Goal: Task Accomplishment & Management: Complete application form

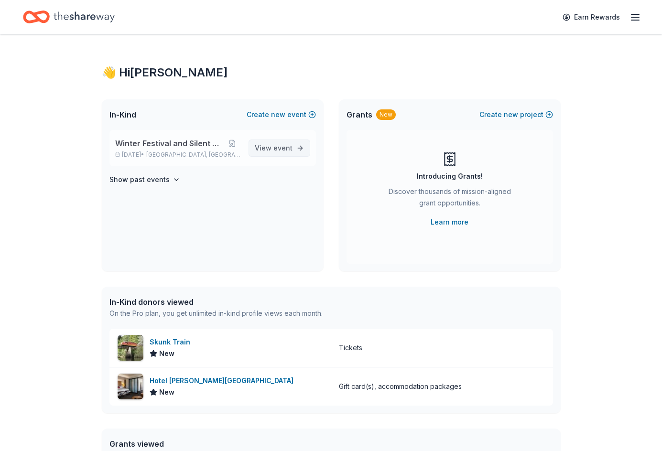
click at [277, 145] on span "event" at bounding box center [282, 148] width 19 height 8
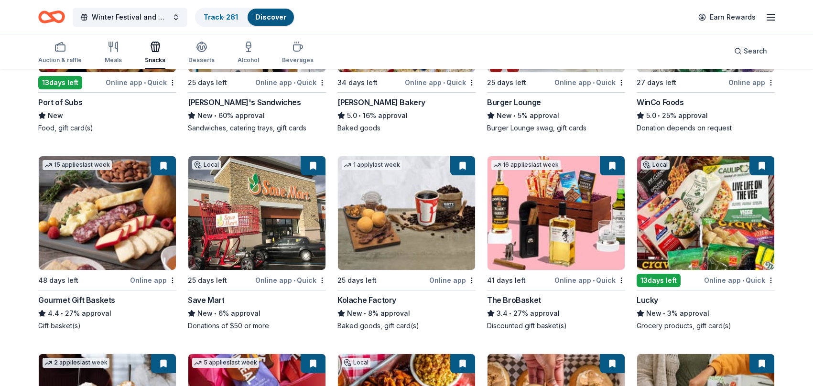
scroll to position [218, 0]
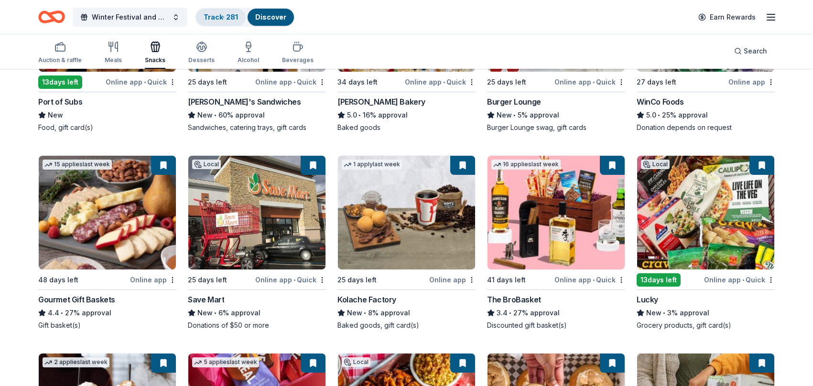
click at [217, 15] on link "Track · 281" at bounding box center [220, 17] width 34 height 8
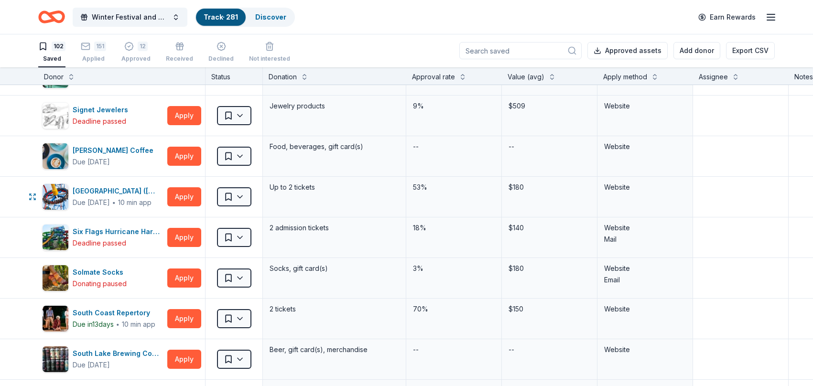
scroll to position [3059, 0]
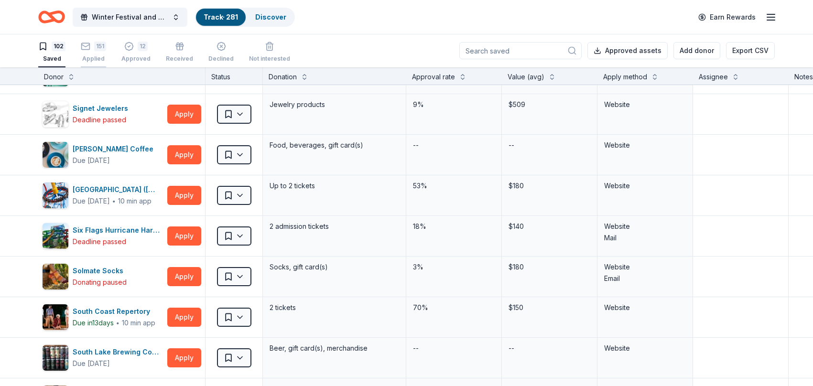
click at [98, 58] on div "Applied" at bounding box center [93, 59] width 25 height 8
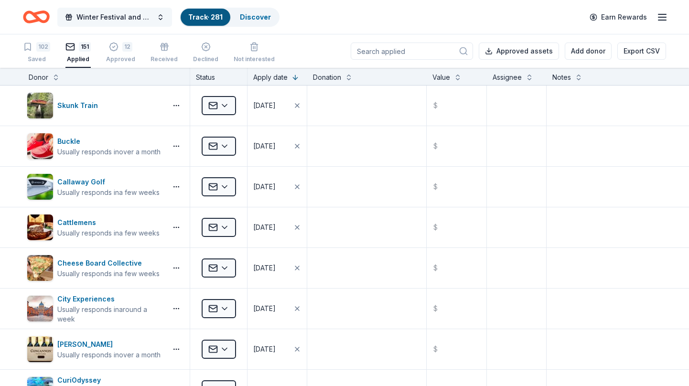
click at [86, 16] on span "Winter Festival and Silent Auction" at bounding box center [114, 16] width 76 height 11
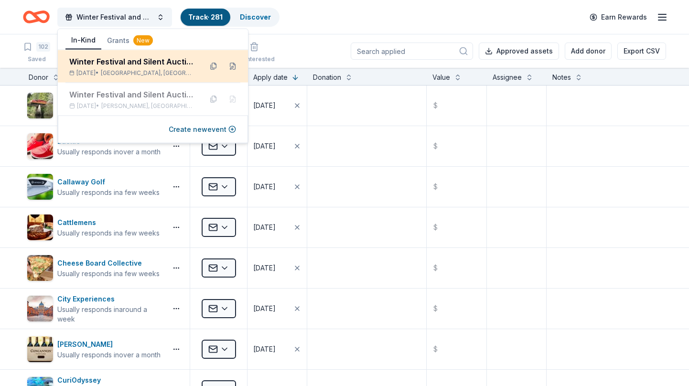
click at [89, 61] on div "Winter Festival and Silent Auction" at bounding box center [131, 61] width 125 height 11
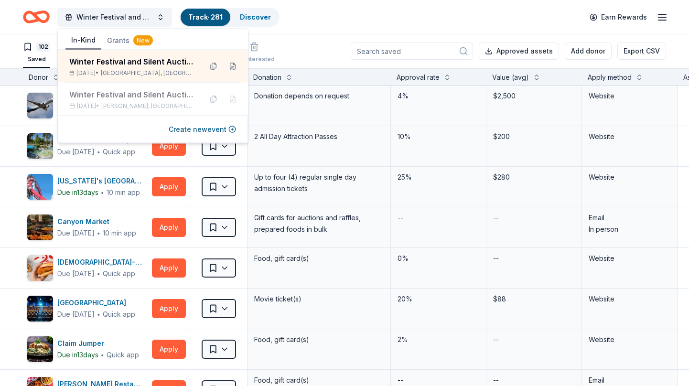
click at [342, 21] on div "Winter Festival and Silent Auction Track · 281 Discover Earn Rewards" at bounding box center [344, 17] width 643 height 22
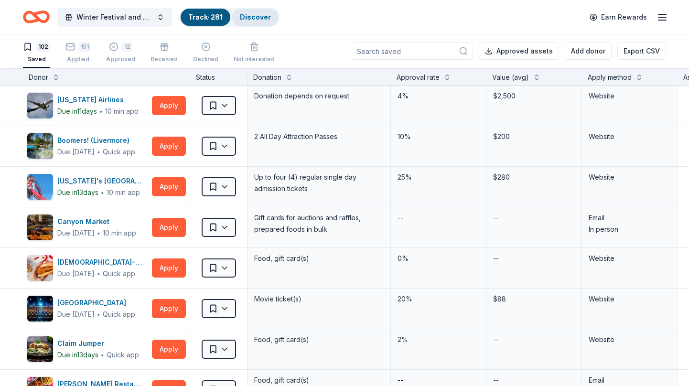
click at [255, 17] on link "Discover" at bounding box center [255, 17] width 31 height 8
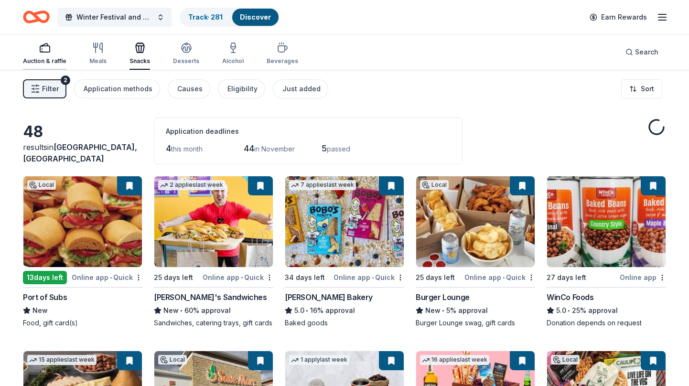
click at [44, 49] on icon "button" at bounding box center [44, 47] width 11 height 11
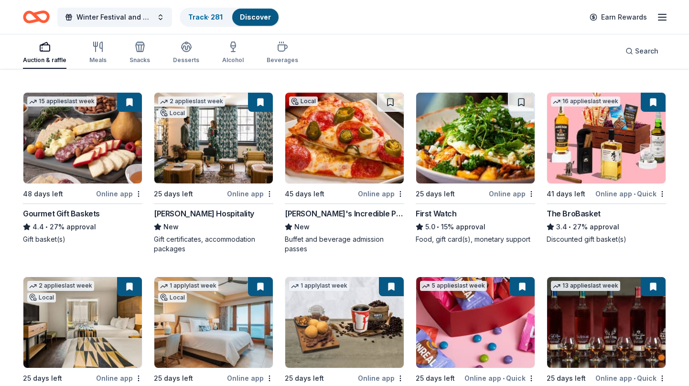
scroll to position [455, 0]
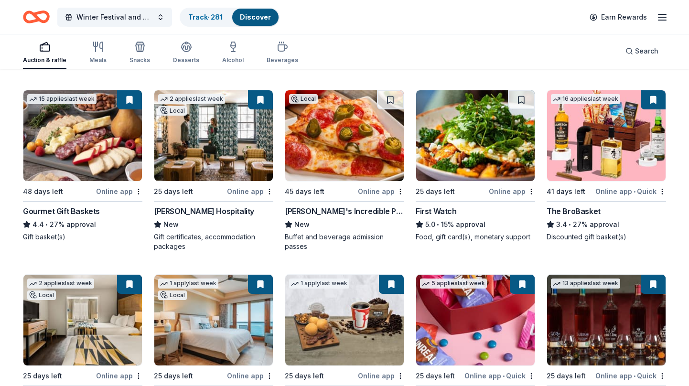
click at [261, 101] on button at bounding box center [260, 99] width 25 height 19
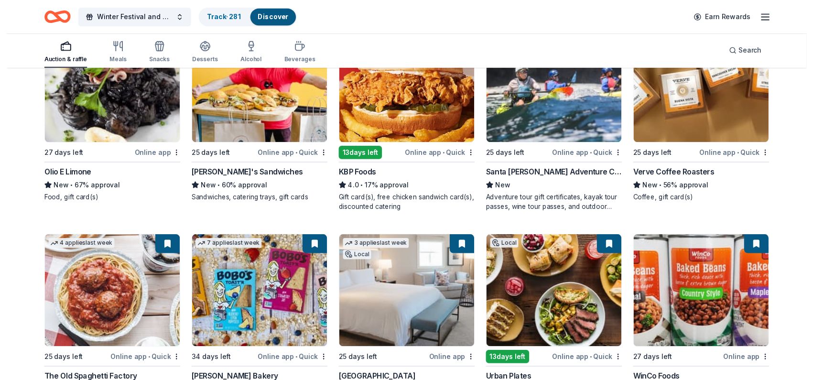
scroll to position [146, 0]
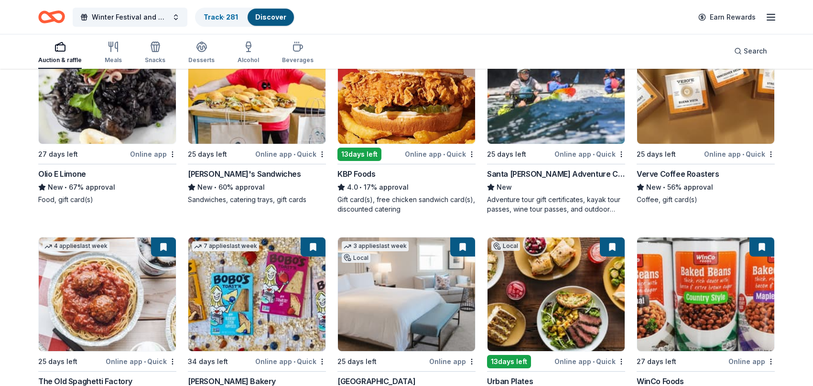
click at [360, 173] on div "KBP Foods" at bounding box center [356, 173] width 38 height 11
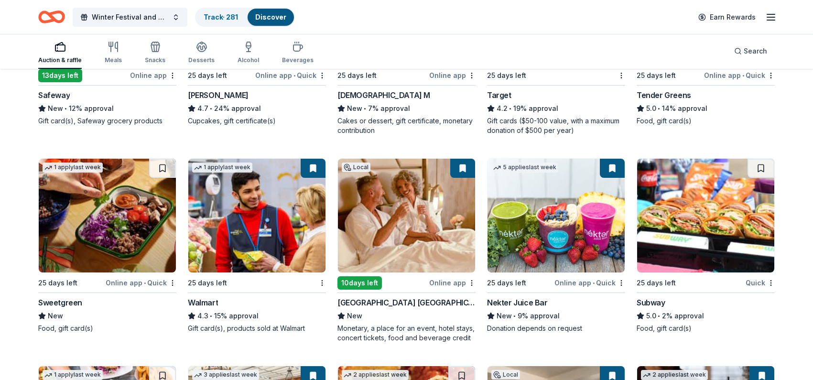
scroll to position [1243, 0]
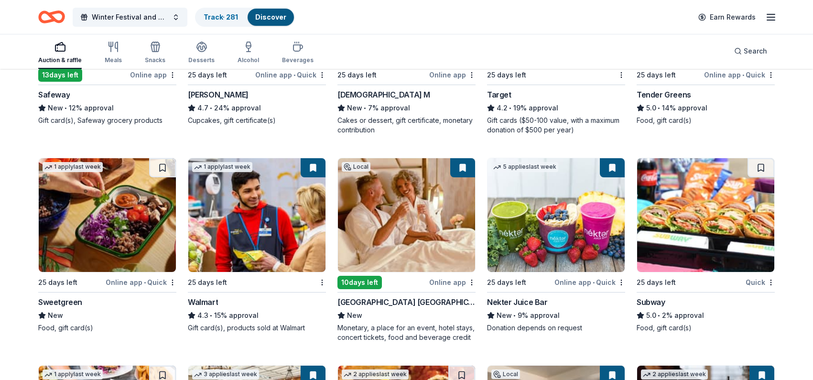
click at [661, 235] on img at bounding box center [705, 215] width 137 height 114
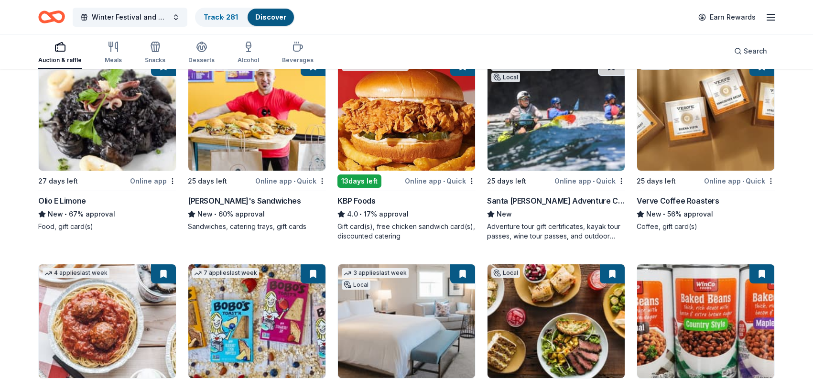
scroll to position [0, 0]
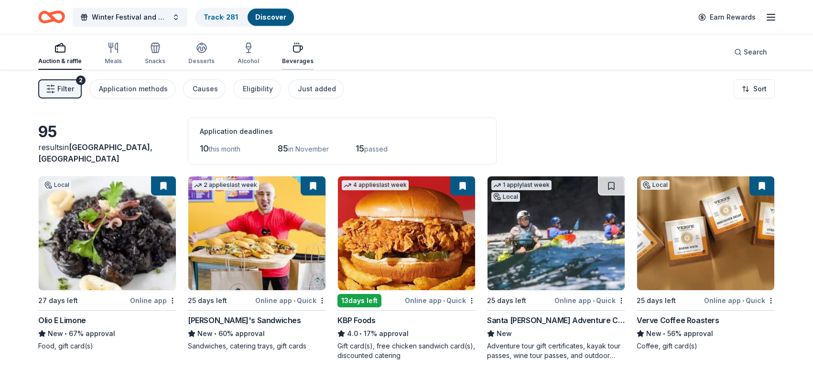
click at [294, 48] on icon "button" at bounding box center [297, 47] width 11 height 11
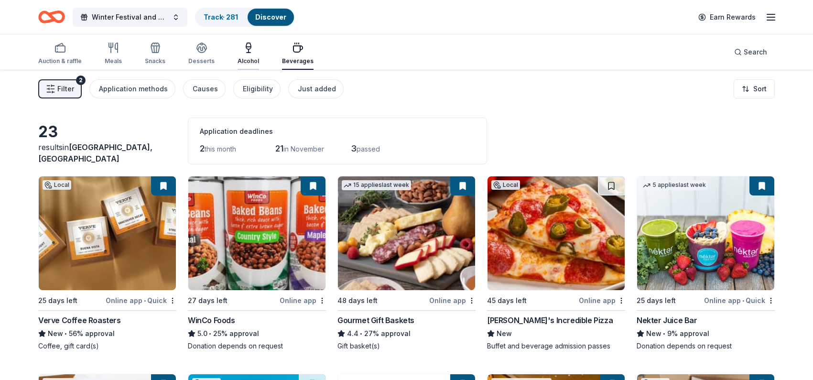
click at [249, 62] on div "Alcohol" at bounding box center [247, 61] width 21 height 8
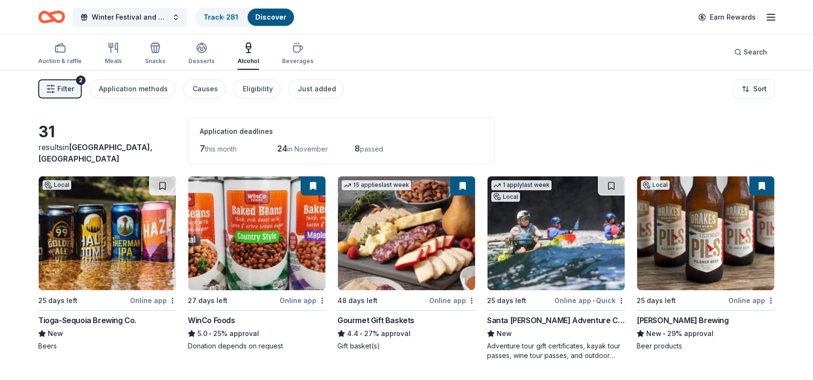
click at [64, 89] on span "Filter" at bounding box center [65, 88] width 17 height 11
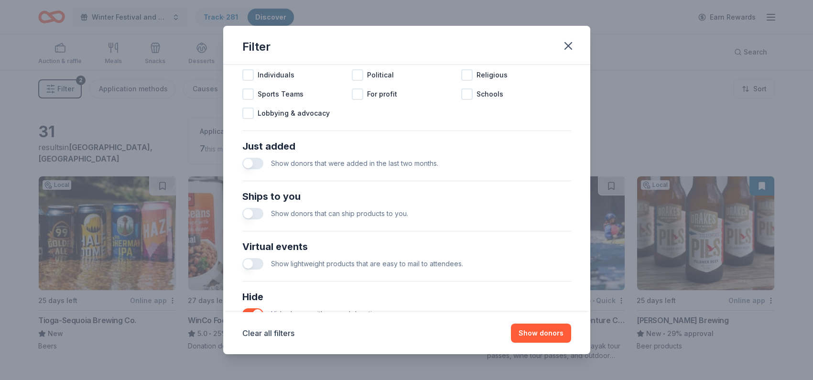
scroll to position [382, 0]
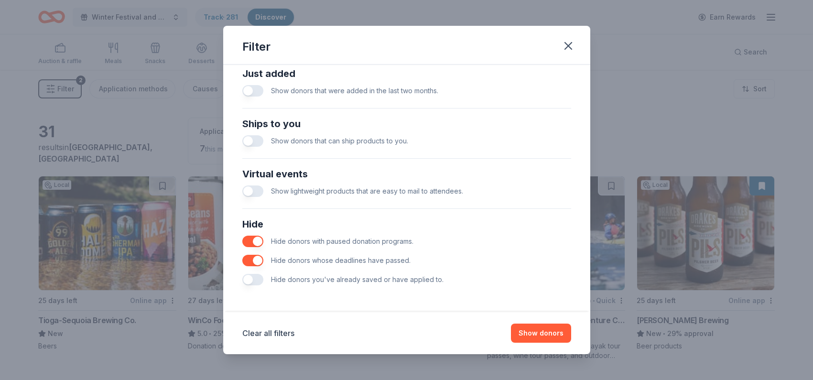
click at [254, 281] on button "button" at bounding box center [252, 279] width 21 height 11
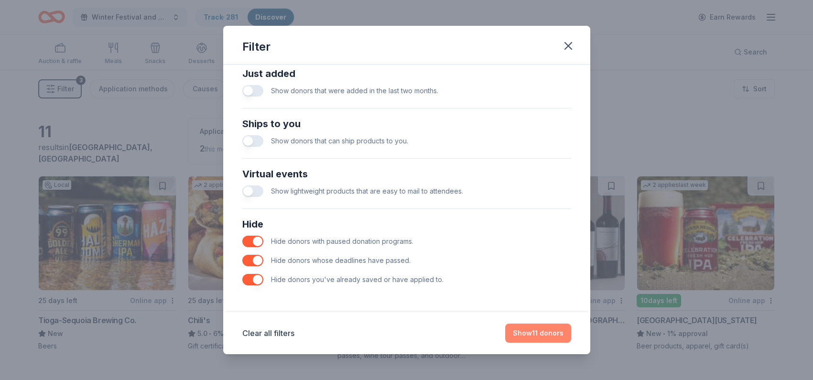
click at [548, 332] on button "Show 11 donors" at bounding box center [538, 332] width 66 height 19
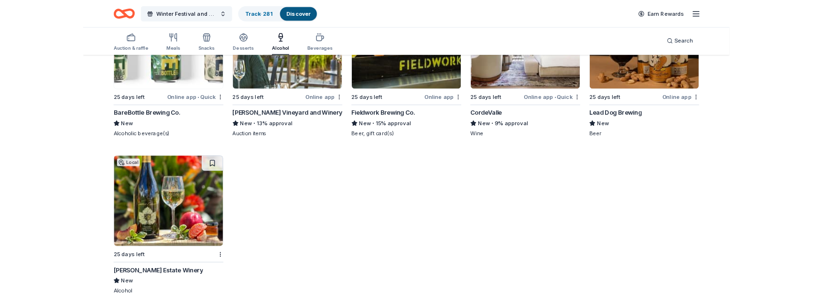
scroll to position [395, 0]
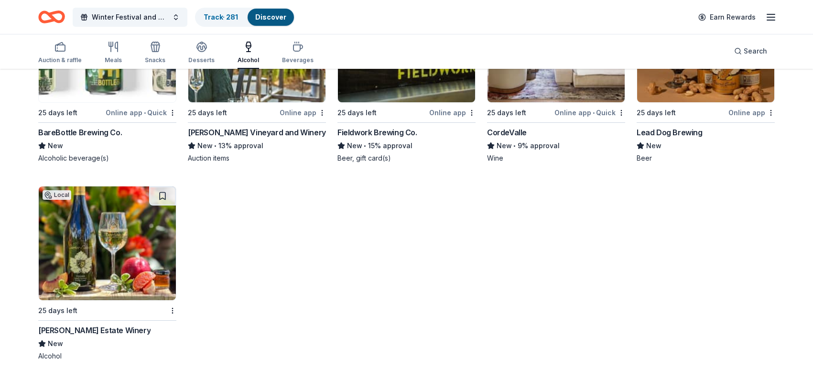
click at [75, 329] on div "Carter Estate Winery" at bounding box center [94, 329] width 112 height 11
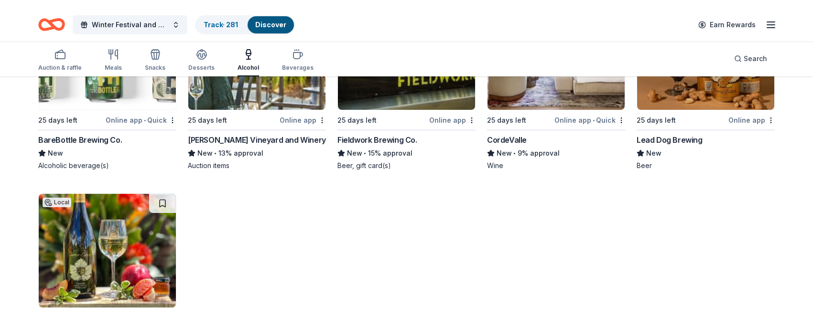
scroll to position [0, 0]
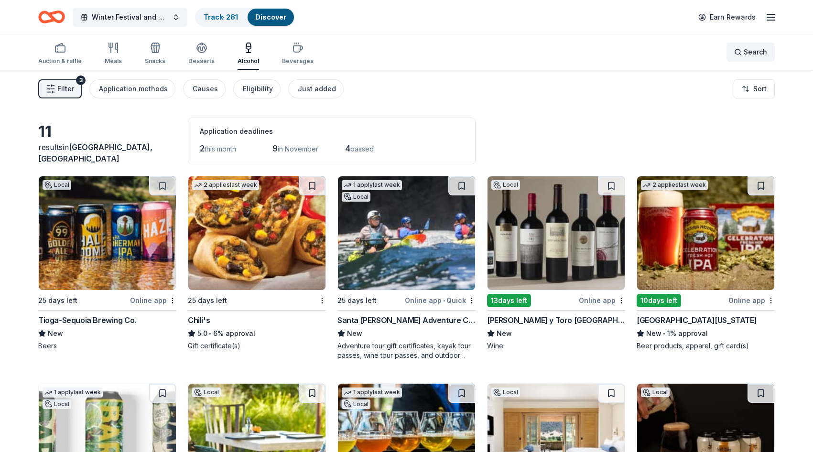
click at [661, 52] on span "Search" at bounding box center [754, 51] width 23 height 11
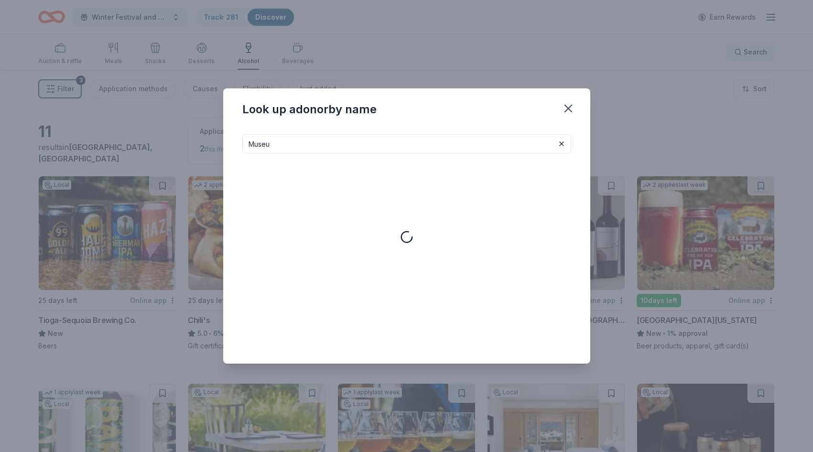
type input "Museum"
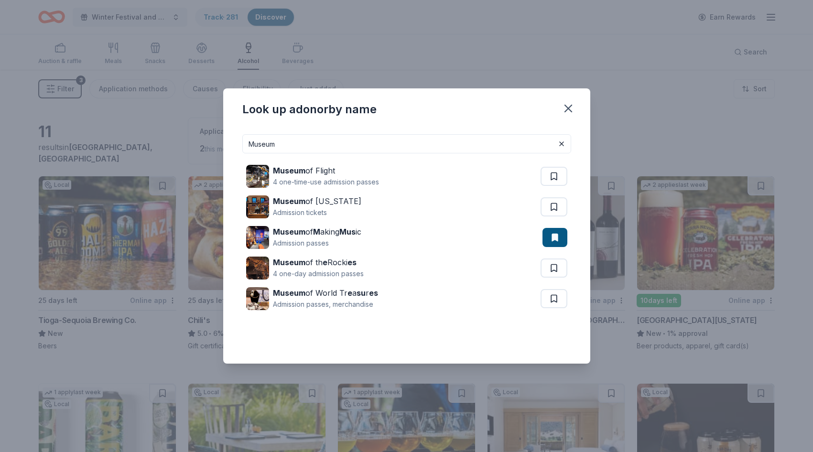
drag, startPoint x: 289, startPoint y: 145, endPoint x: 241, endPoint y: 144, distance: 47.8
click at [241, 144] on div "Museum Museum of Flight 4 one-time-use admission passes Museum of Idaho Admissi…" at bounding box center [406, 245] width 367 height 237
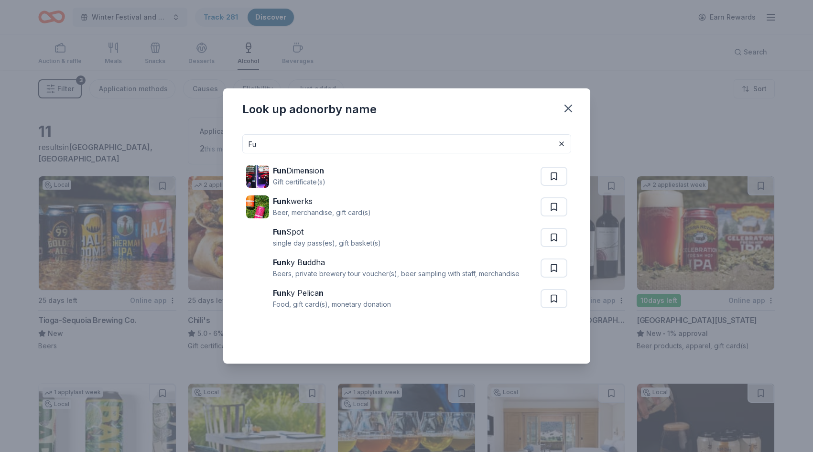
type input "F"
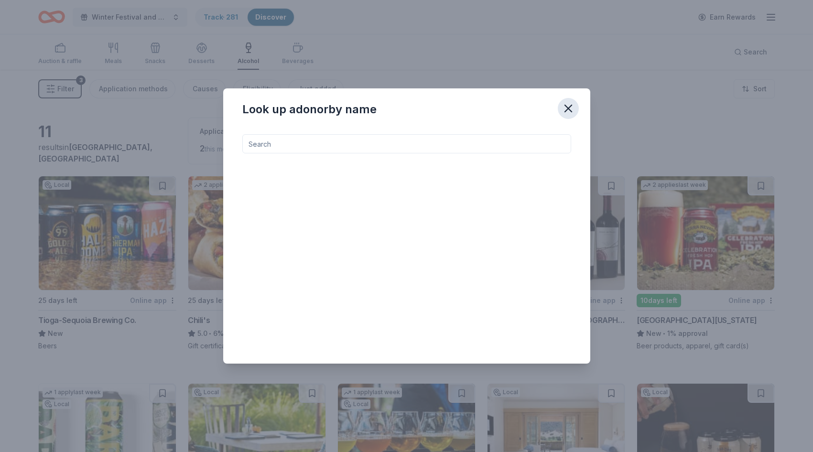
click at [568, 109] on icon "button" at bounding box center [568, 108] width 7 height 7
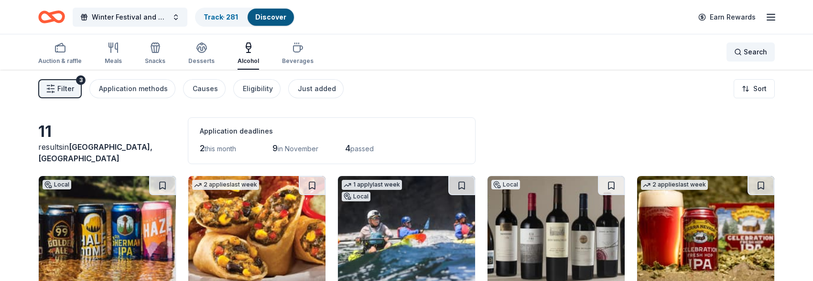
click at [661, 50] on span "Search" at bounding box center [754, 51] width 23 height 11
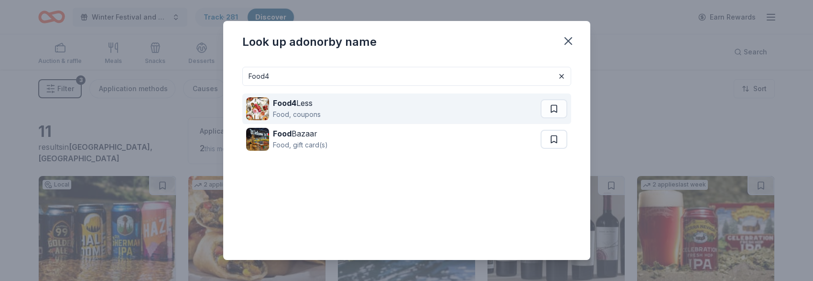
type input "Food4"
click at [332, 104] on div "Food4 Less Food, coupons" at bounding box center [393, 109] width 294 height 31
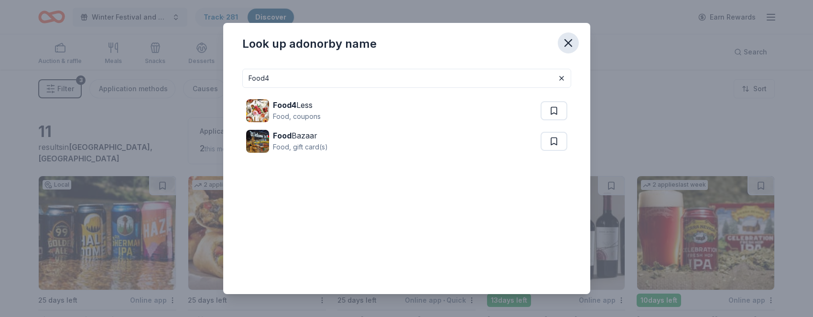
click at [568, 41] on icon "button" at bounding box center [568, 43] width 7 height 7
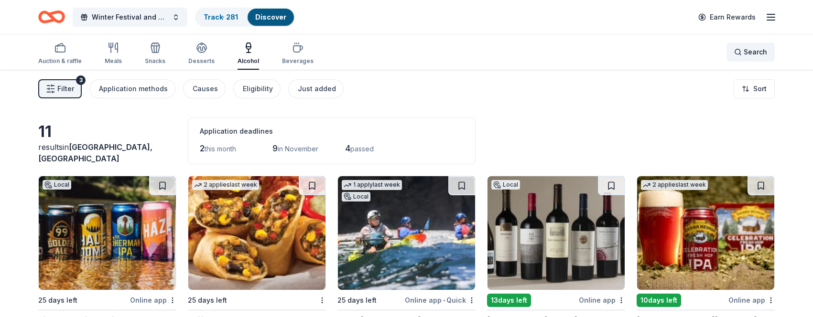
click at [661, 50] on span "Search" at bounding box center [754, 51] width 23 height 11
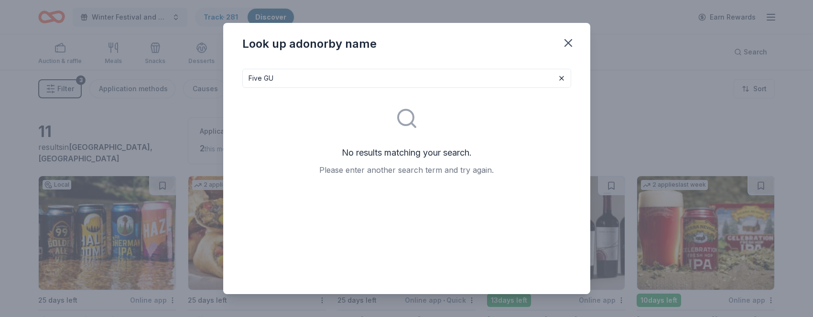
type input "Five G"
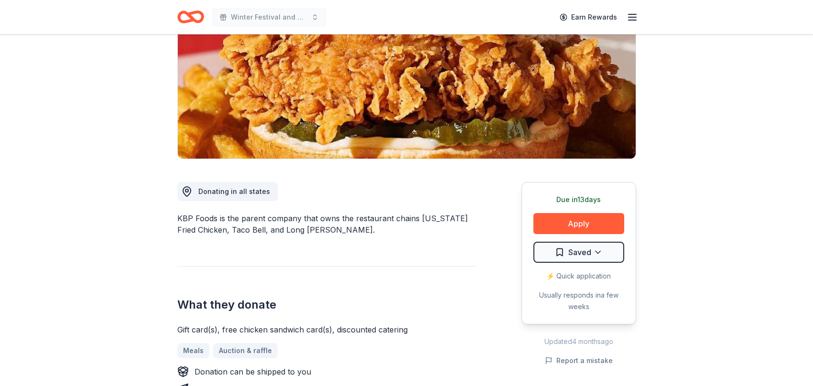
scroll to position [132, 0]
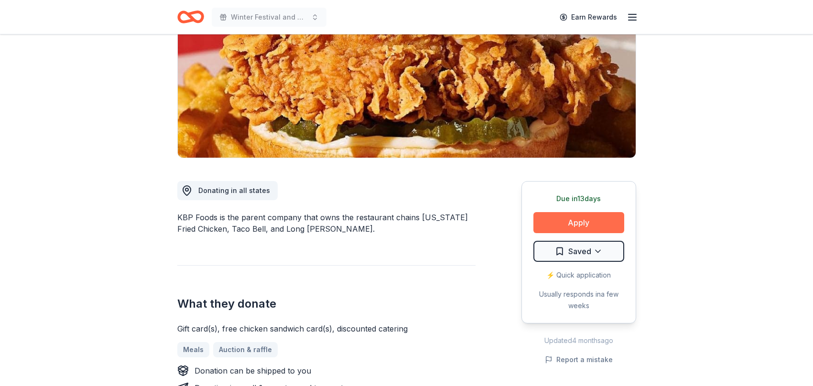
click at [584, 221] on button "Apply" at bounding box center [578, 222] width 91 height 21
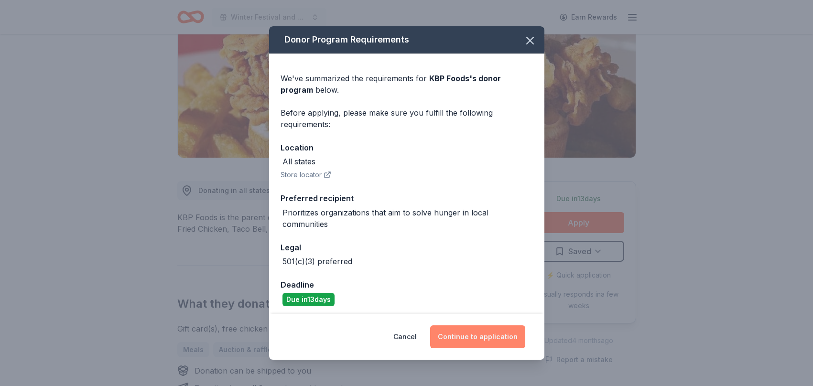
click at [481, 332] on button "Continue to application" at bounding box center [477, 336] width 95 height 23
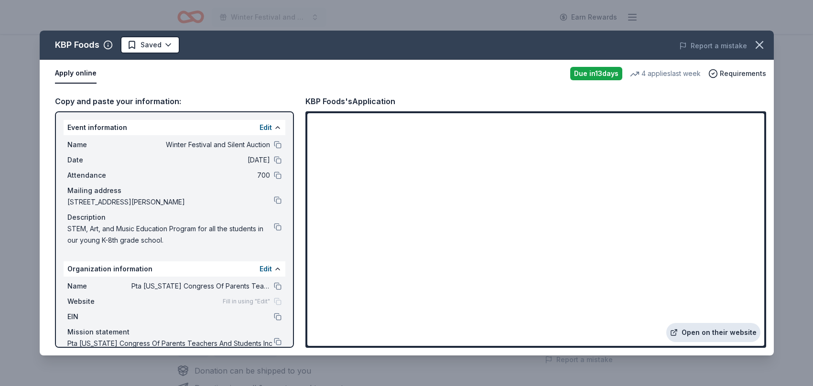
click at [718, 333] on link "Open on their website" at bounding box center [713, 332] width 94 height 19
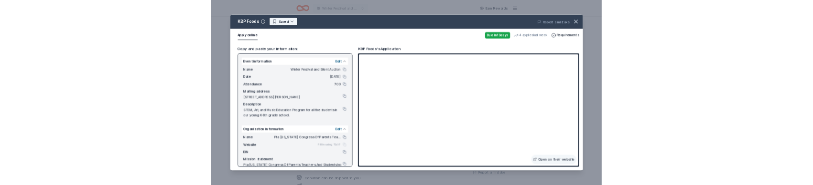
scroll to position [0, 0]
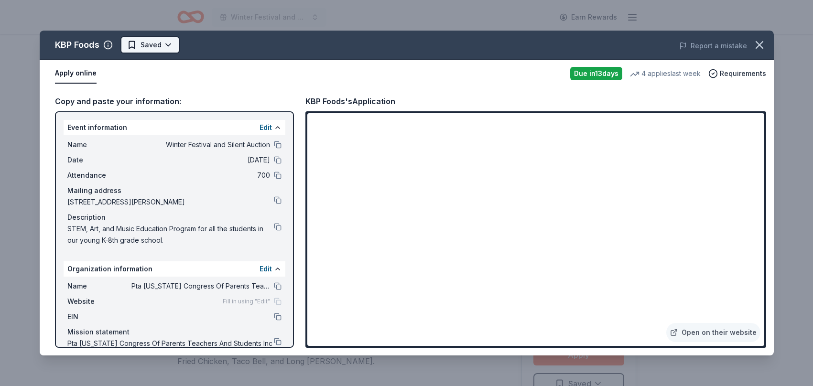
click at [170, 47] on html "Winter Festival and Silent Auction Earn Rewards Due in 13 days Share KBP Foods …" at bounding box center [406, 193] width 813 height 386
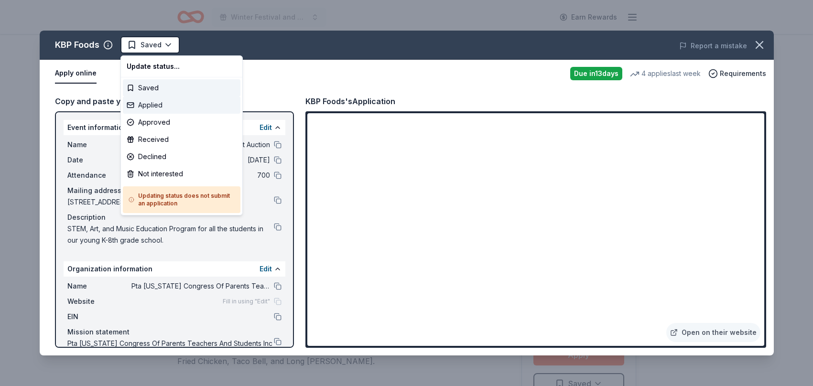
click at [171, 107] on div "Applied" at bounding box center [182, 104] width 118 height 17
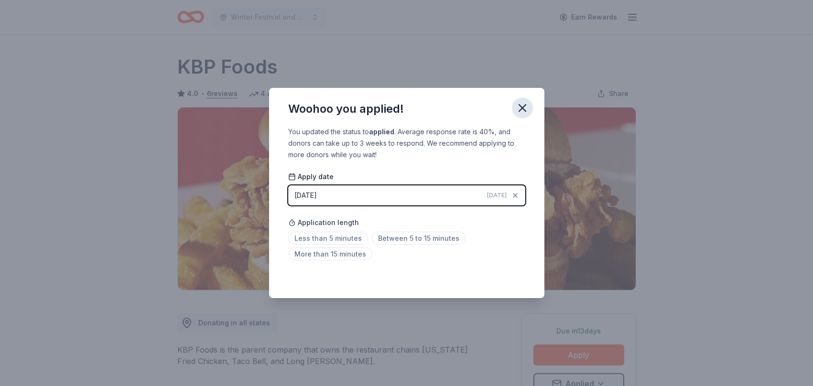
click at [521, 105] on icon "button" at bounding box center [521, 107] width 13 height 13
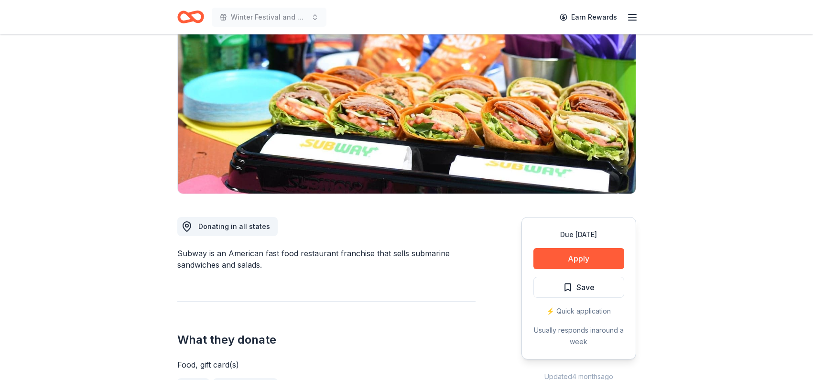
scroll to position [131, 0]
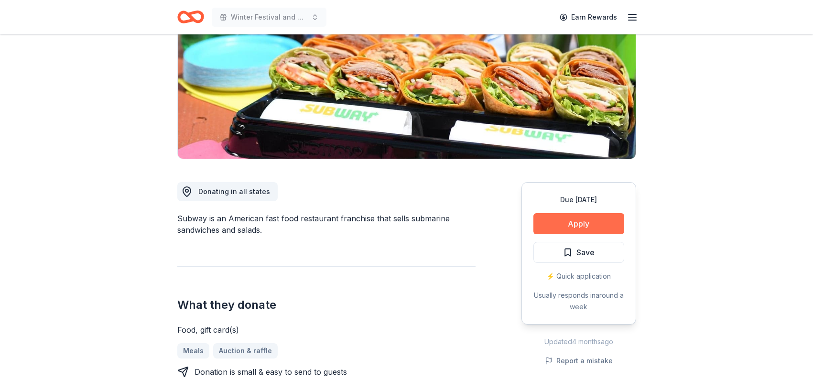
click at [579, 223] on button "Apply" at bounding box center [578, 223] width 91 height 21
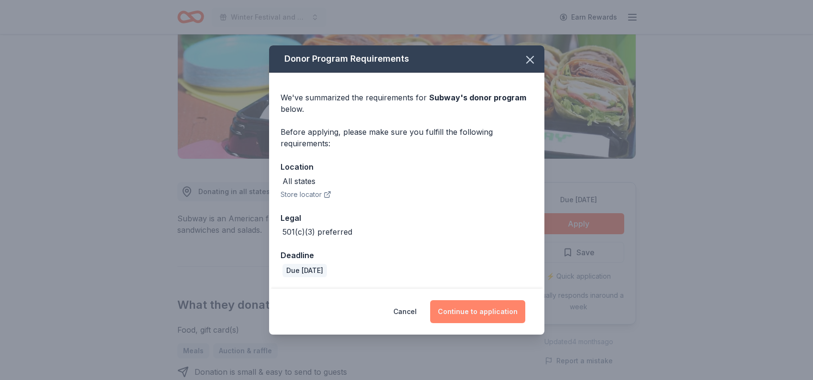
click at [474, 310] on button "Continue to application" at bounding box center [477, 311] width 95 height 23
